Goal: Navigation & Orientation: Find specific page/section

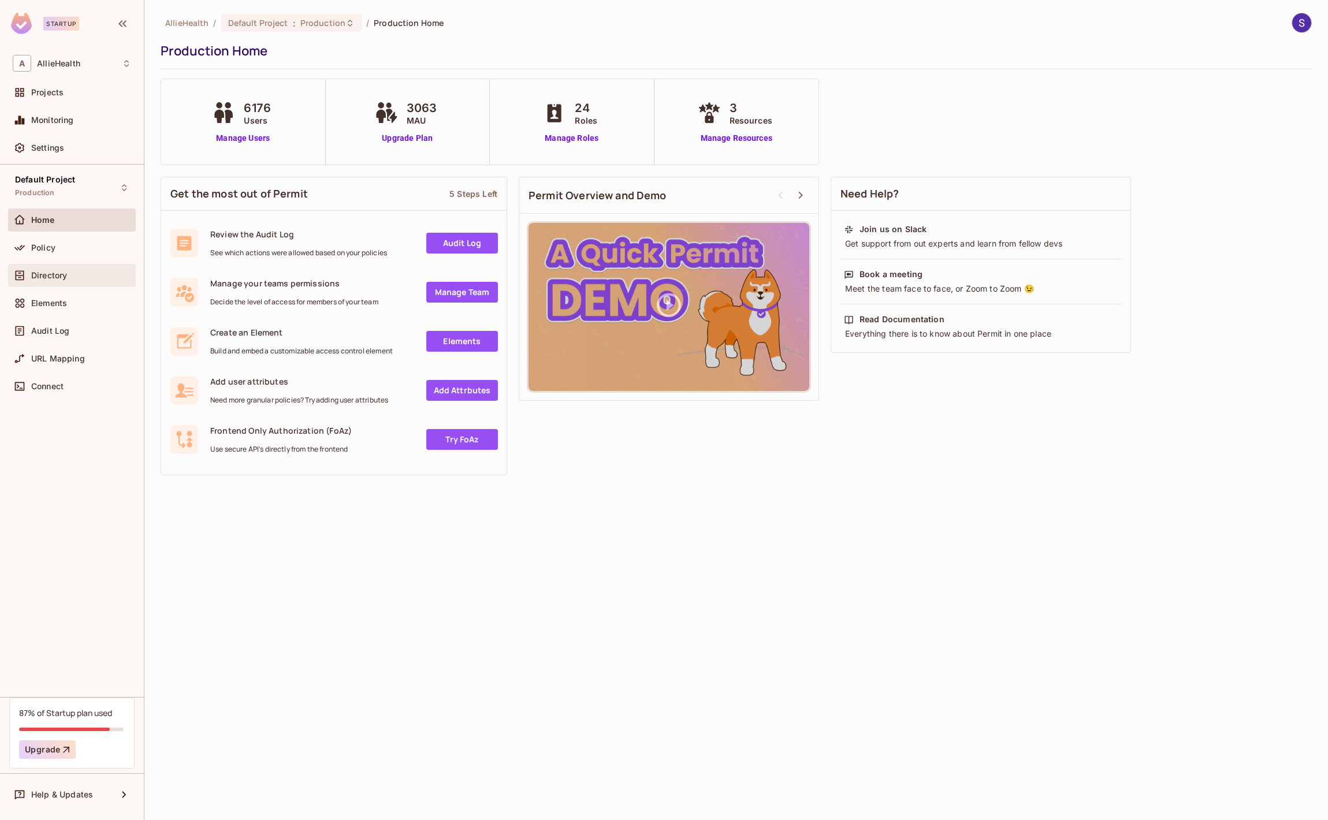
click at [88, 274] on div "Directory" at bounding box center [81, 275] width 100 height 9
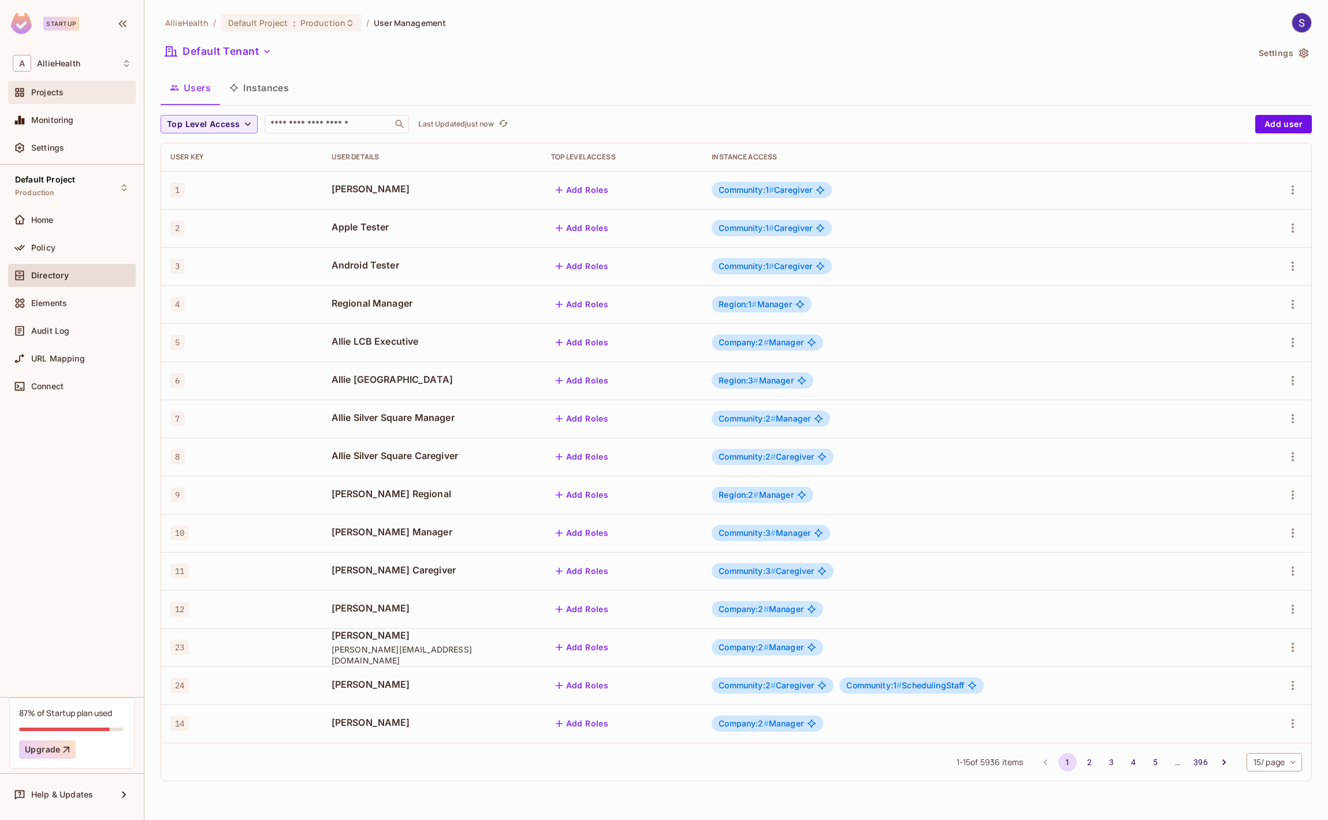
click at [87, 98] on div "Projects" at bounding box center [72, 92] width 118 height 14
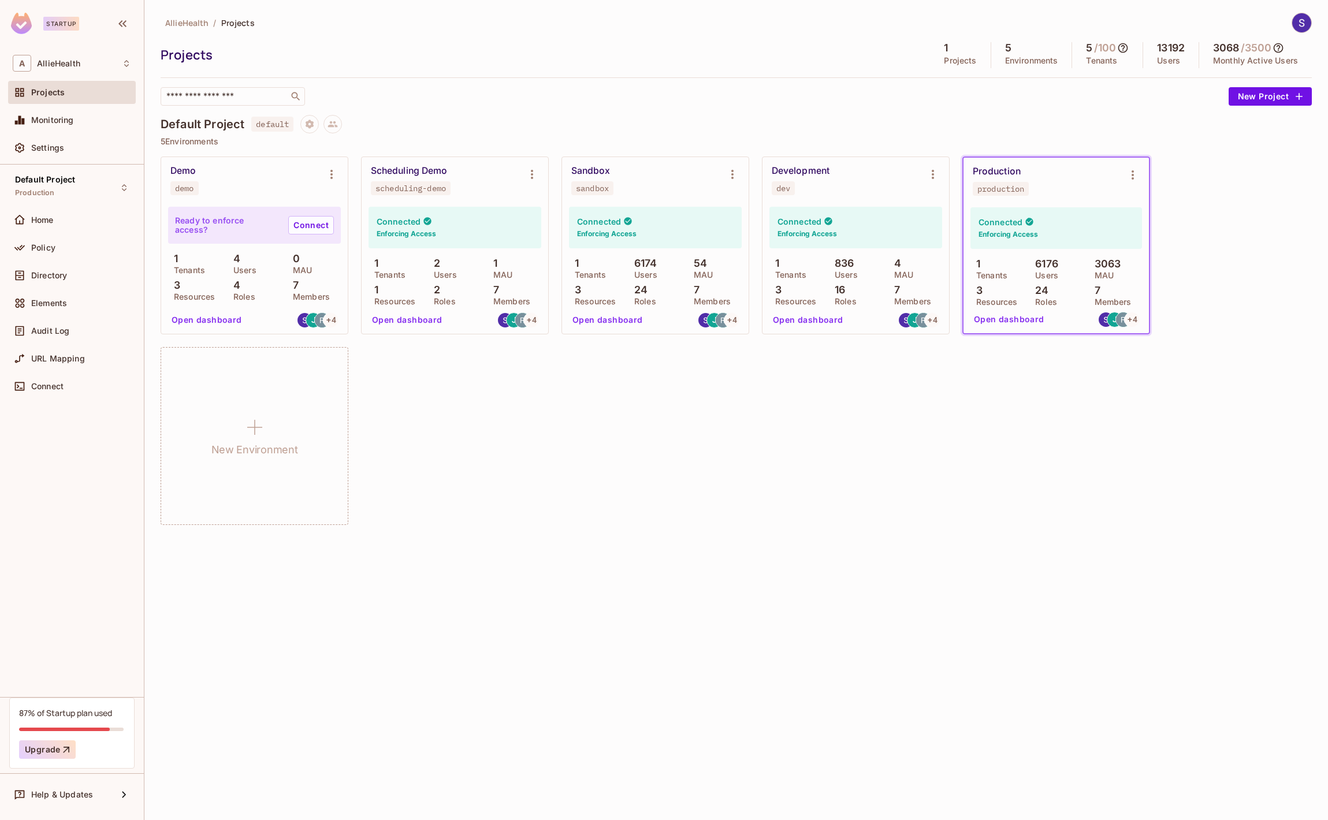
click at [126, 500] on div "Default Project Production Home Policy Directory Elements Audit Log URL Mapping…" at bounding box center [72, 431] width 144 height 532
click at [795, 105] on div "​" at bounding box center [692, 96] width 1062 height 18
click at [132, 616] on div "Default Project Production Home Policy Directory Elements Audit Log URL Mapping…" at bounding box center [72, 431] width 144 height 532
